Goal: Information Seeking & Learning: Check status

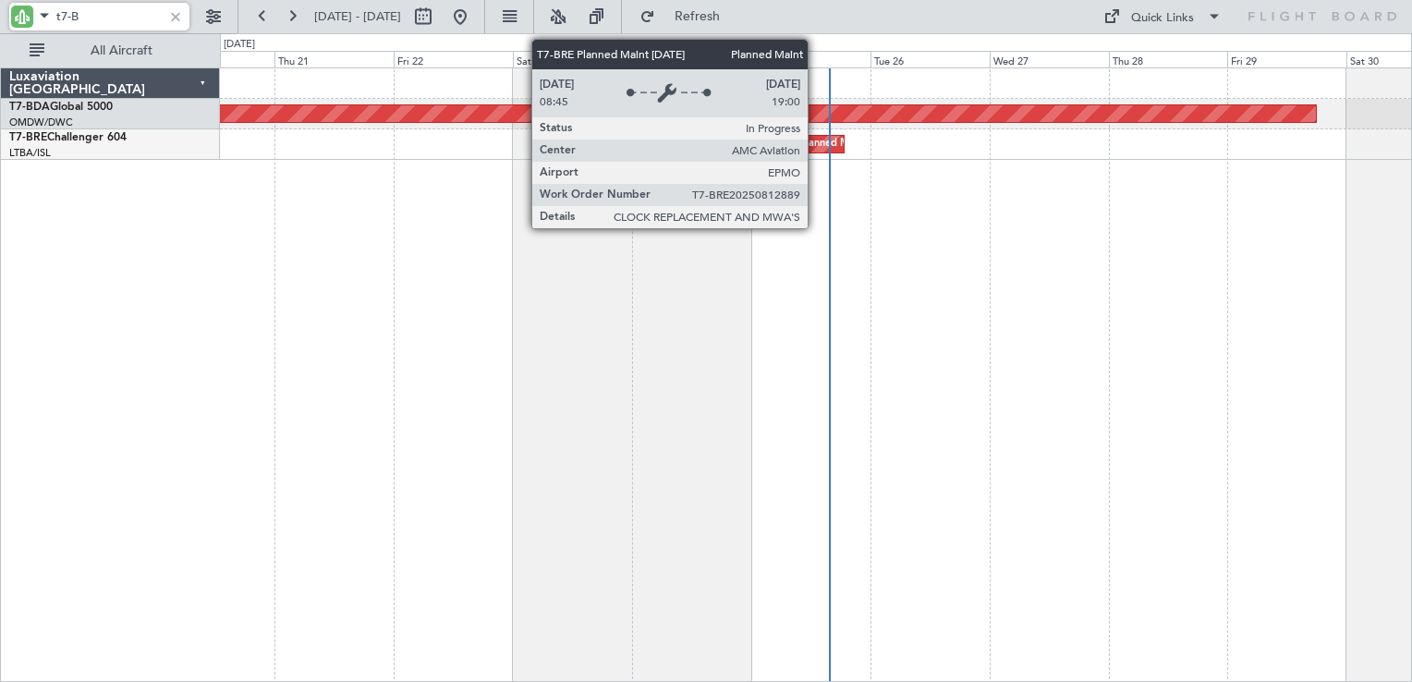
click at [816, 150] on div "Planned Maint Warsaw ([GEOGRAPHIC_DATA])" at bounding box center [910, 144] width 223 height 28
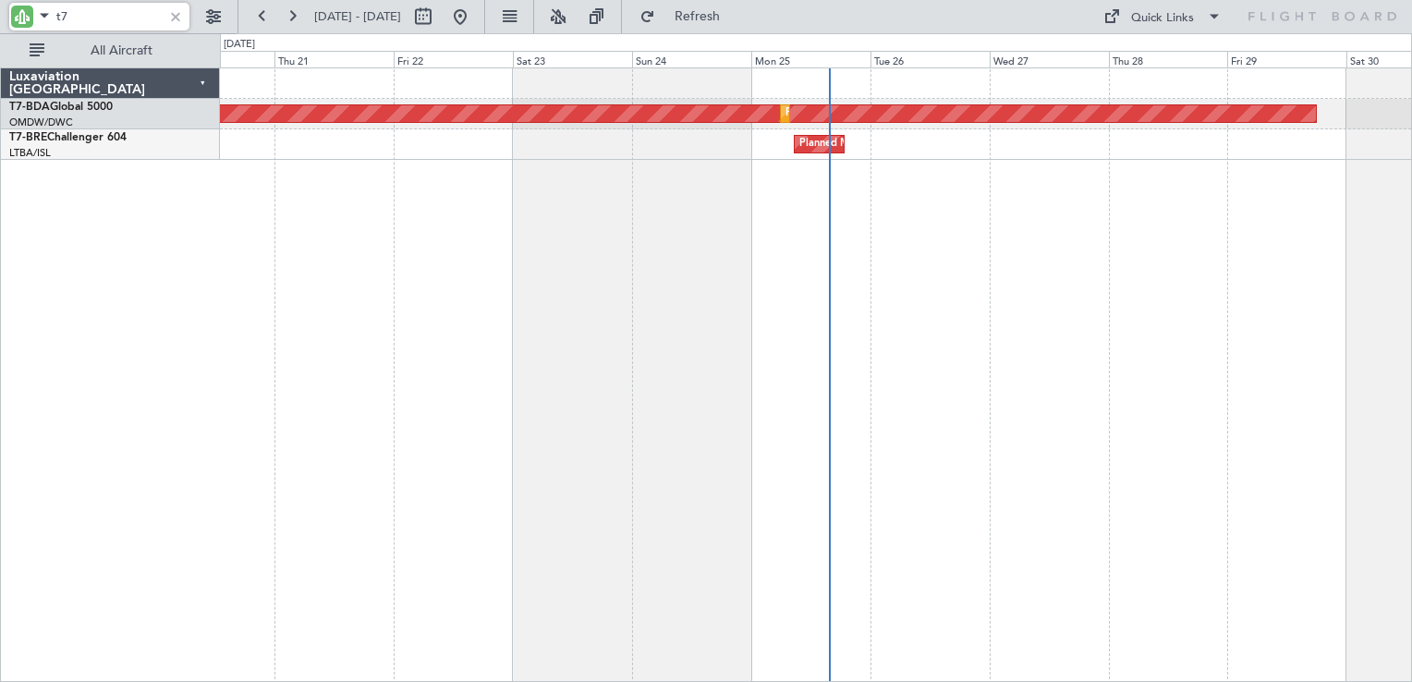
type input "t"
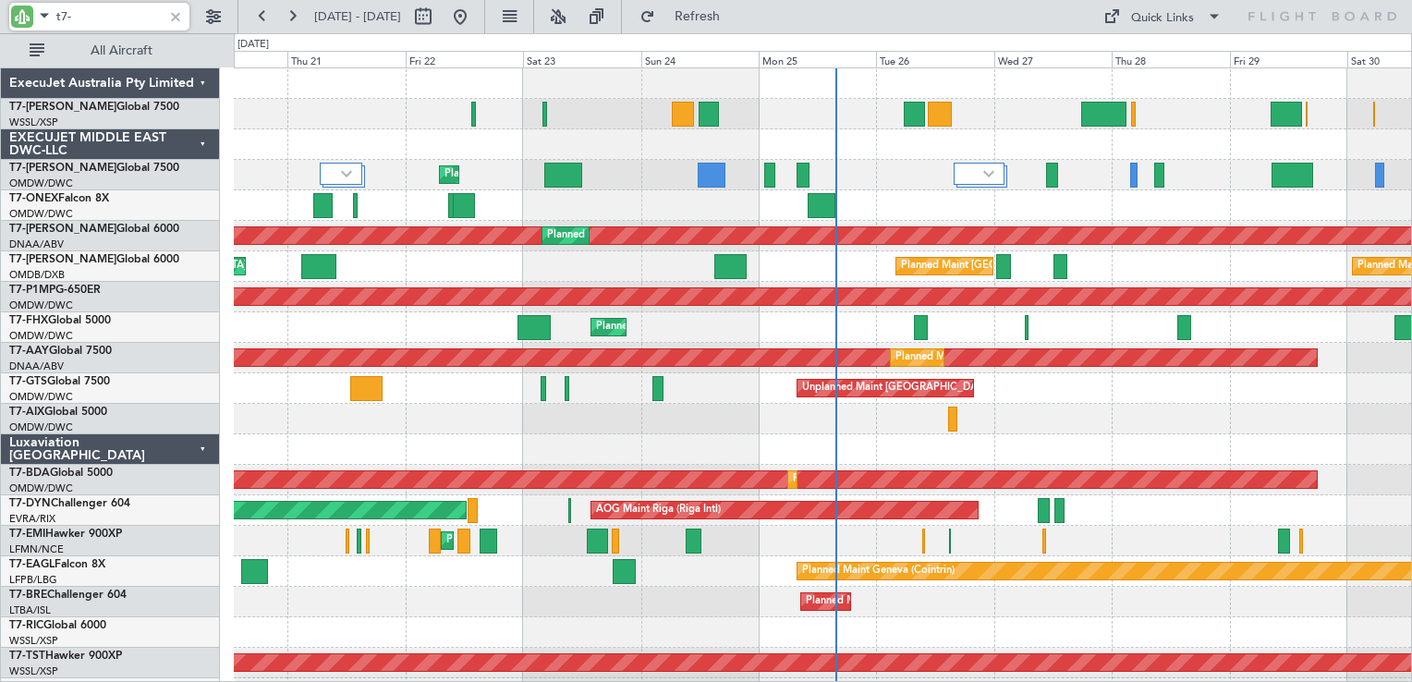
type input "t7-b"
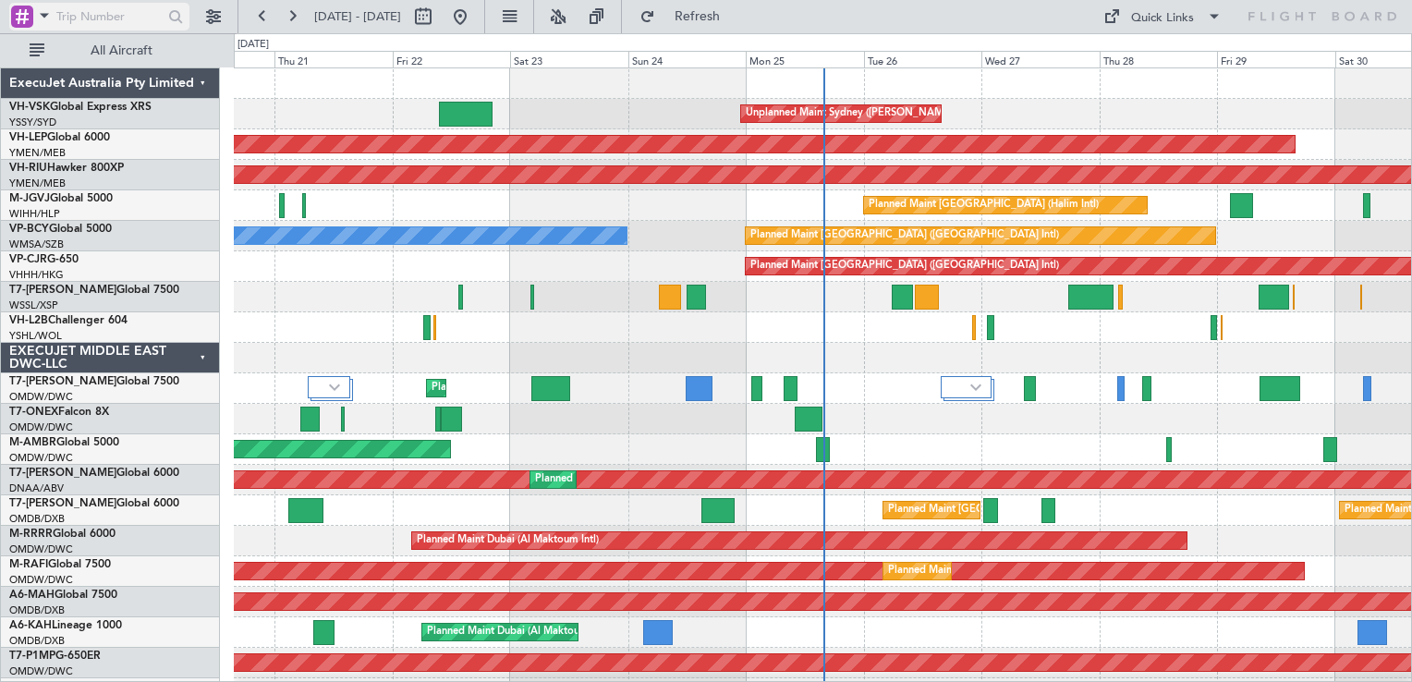
click at [28, 23] on div at bounding box center [22, 17] width 22 height 22
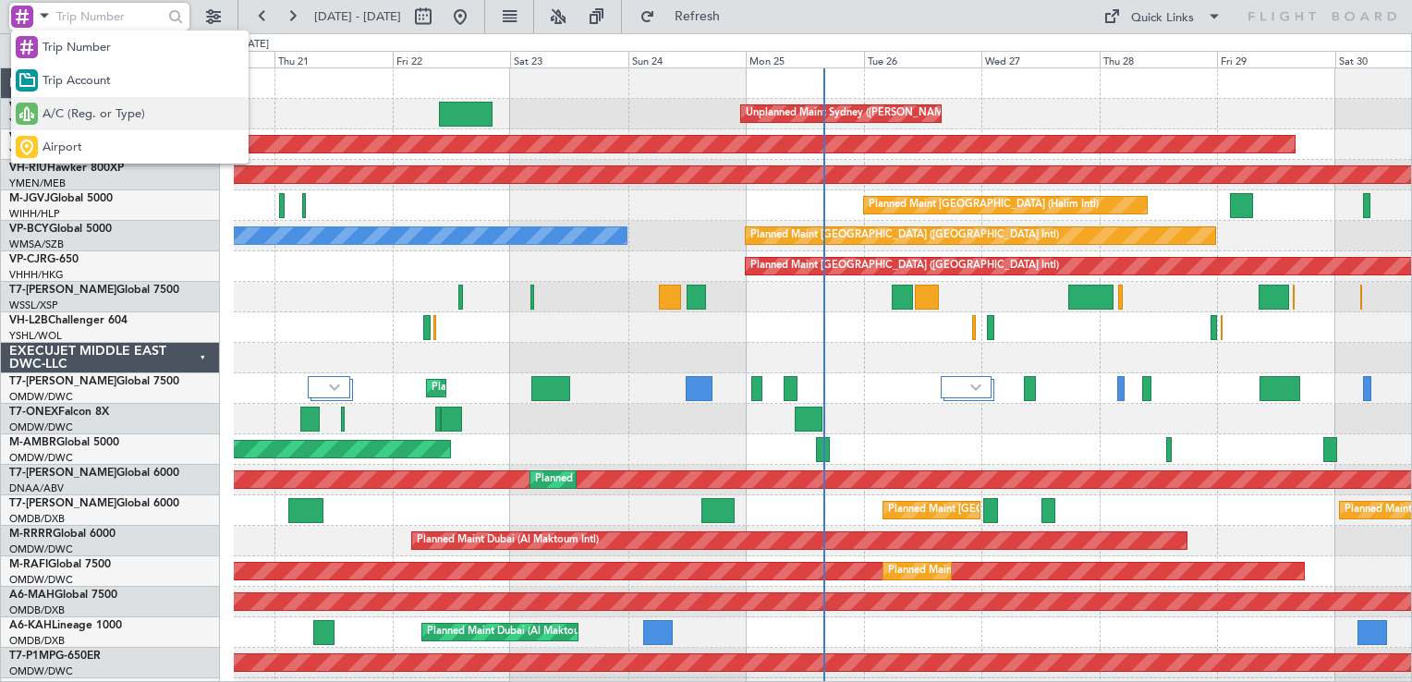
click at [96, 112] on span "A/C (Reg. or Type)" at bounding box center [93, 114] width 103 height 18
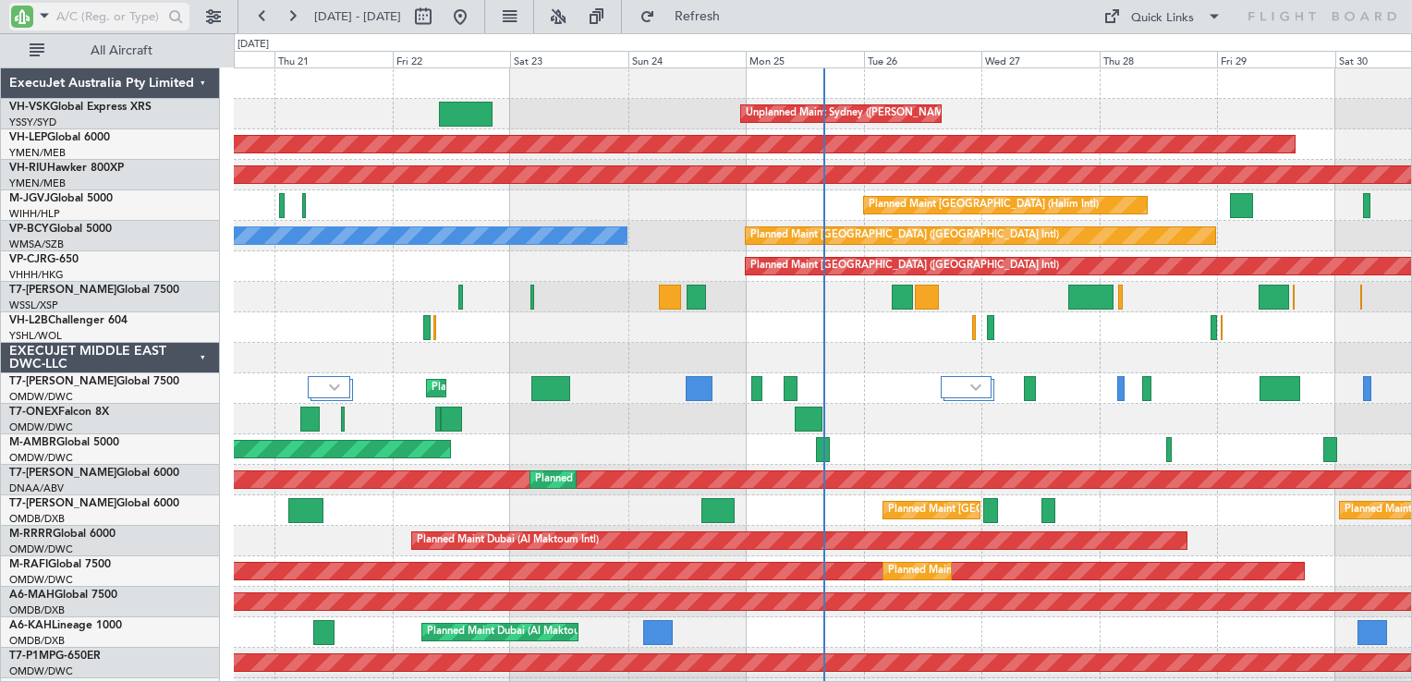
click at [86, 6] on input "text" at bounding box center [109, 17] width 106 height 28
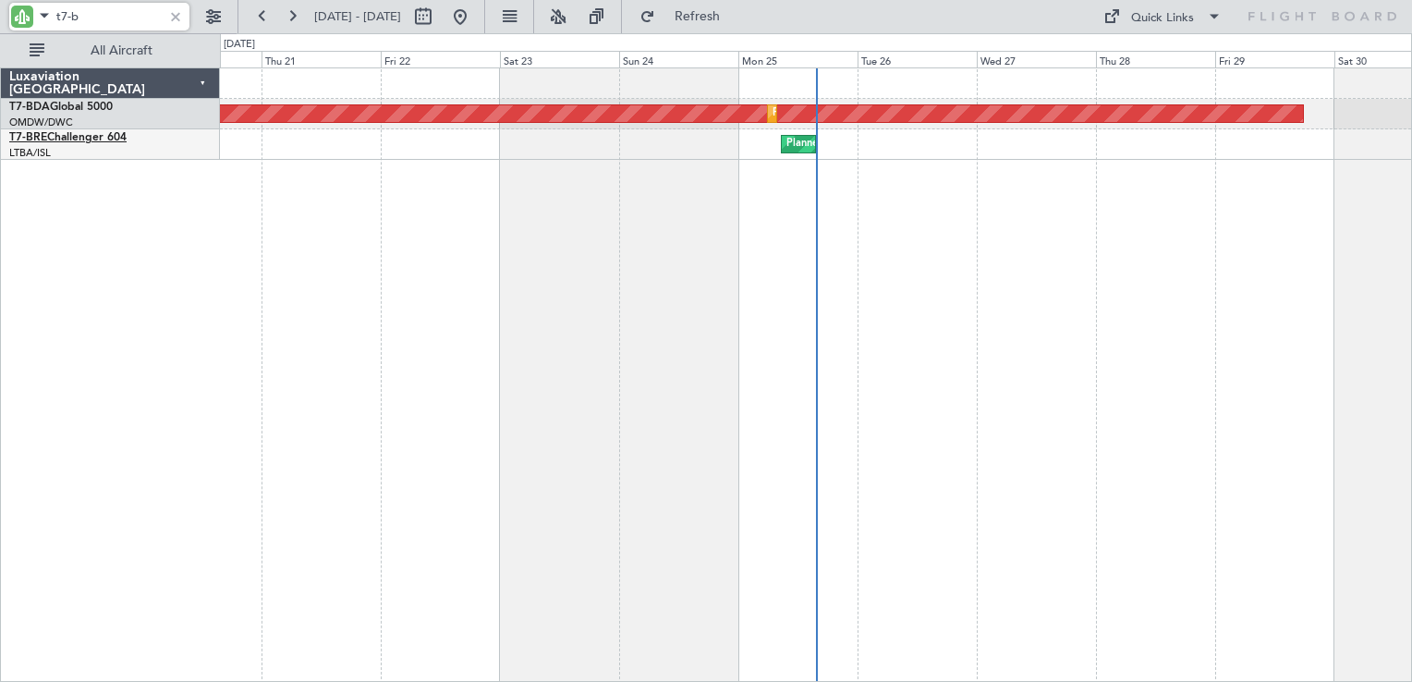
click at [60, 136] on link "T7-BRE Challenger 604" at bounding box center [67, 137] width 117 height 11
type input "t7-b"
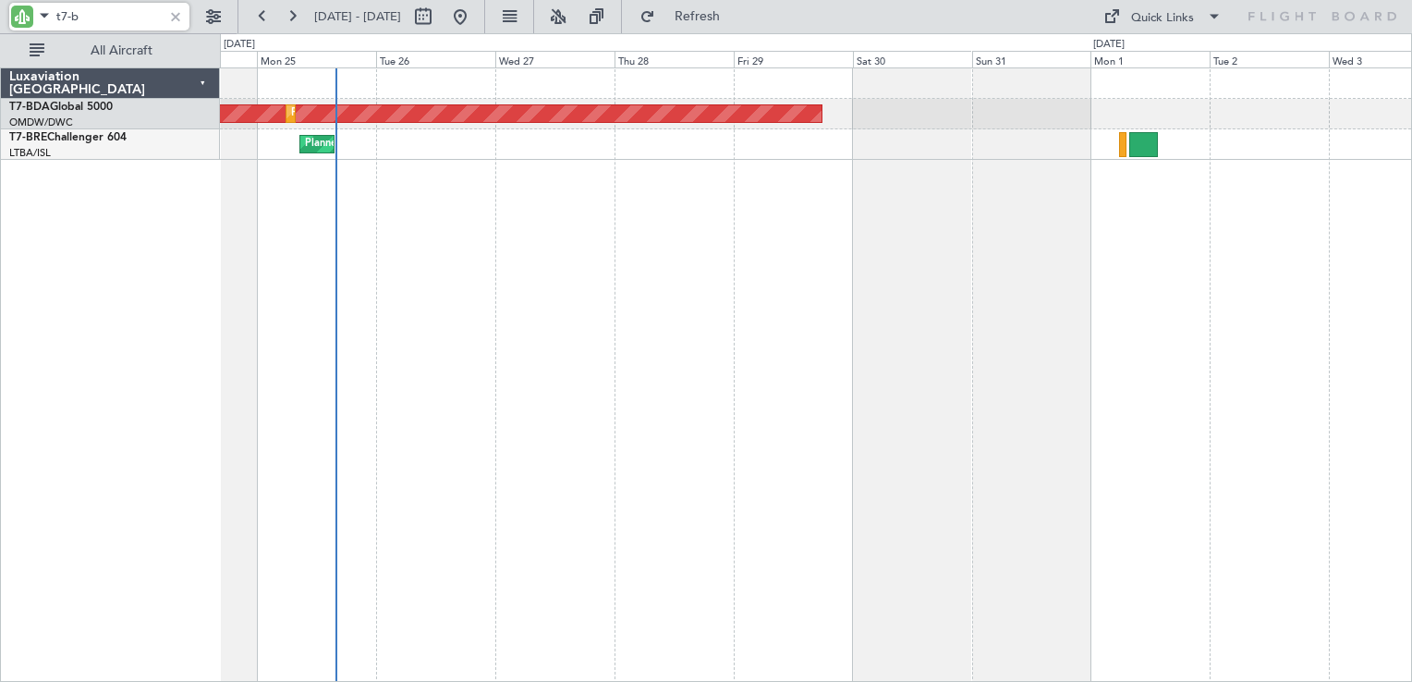
click at [495, 275] on div "Planned Maint Dubai (Al Maktoum Intl) Planned Maint [GEOGRAPHIC_DATA] (Al Makto…" at bounding box center [816, 374] width 1192 height 614
click at [70, 140] on link "T7-BRE Challenger 604" at bounding box center [67, 137] width 117 height 11
